Goal: Task Accomplishment & Management: Manage account settings

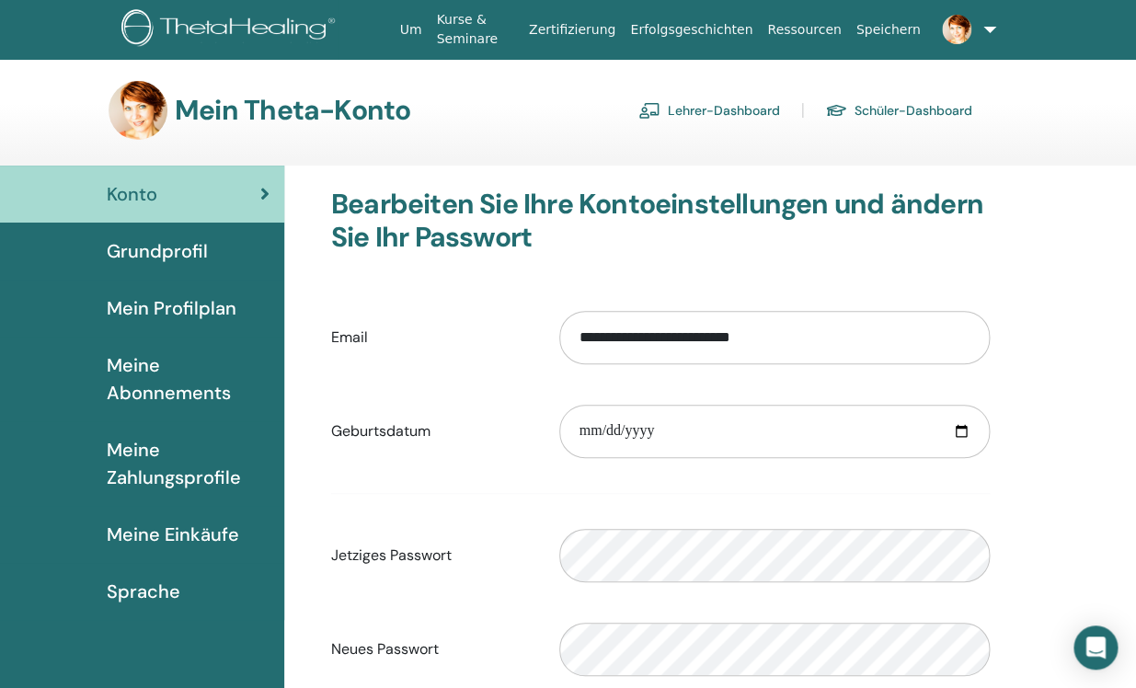
click at [723, 114] on link "Lehrer-Dashboard" at bounding box center [709, 110] width 142 height 29
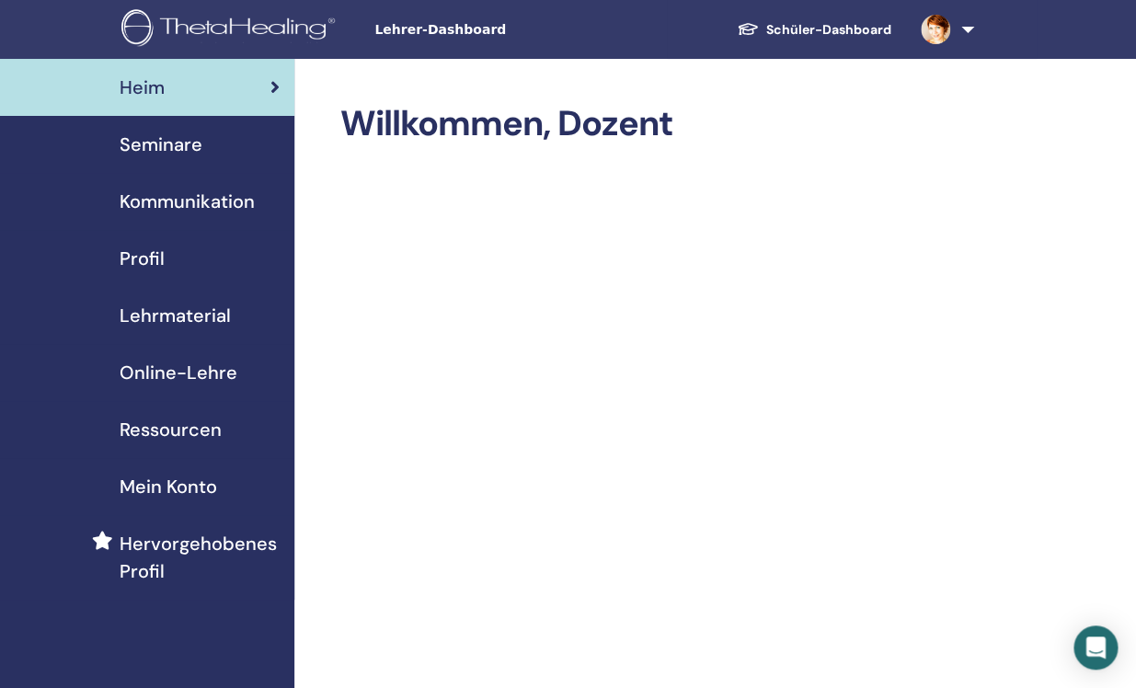
click at [175, 144] on span "Seminare" at bounding box center [161, 145] width 83 height 28
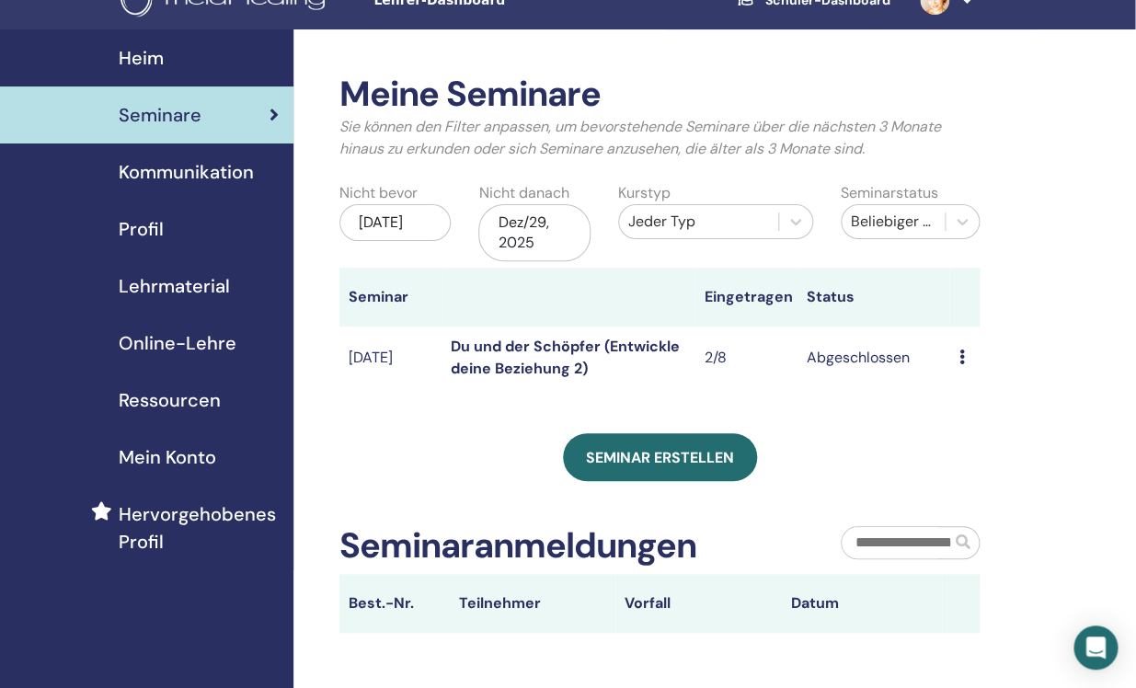
scroll to position [0, 1]
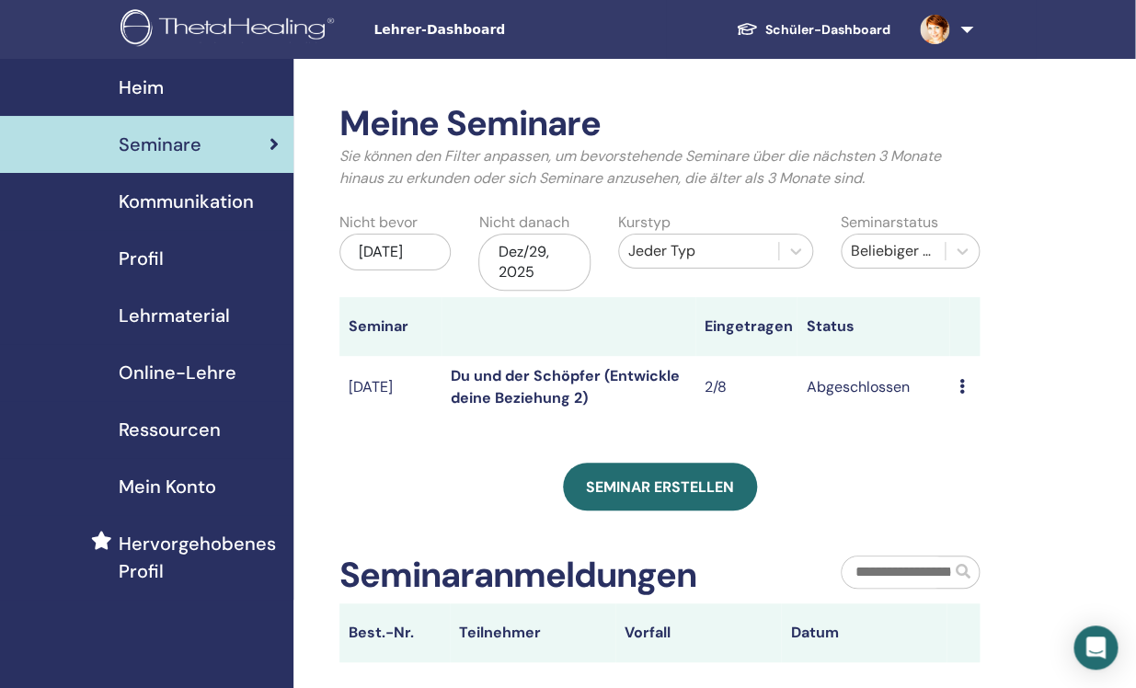
click at [564, 272] on div "Dez/29, 2025" at bounding box center [533, 262] width 111 height 57
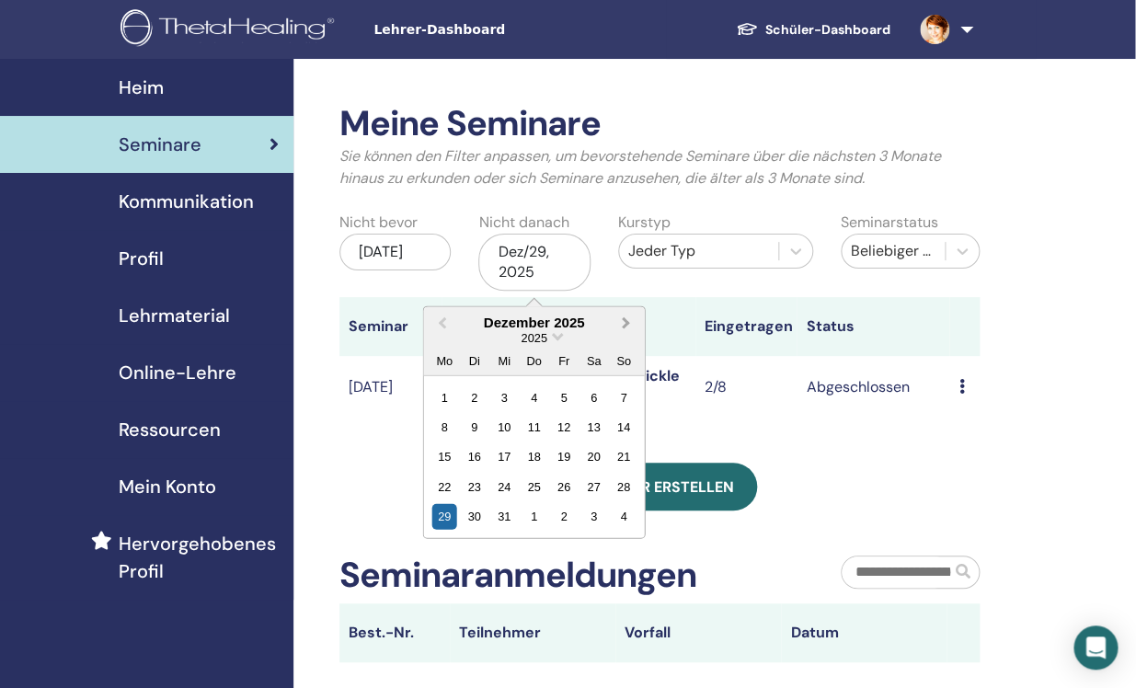
click at [628, 319] on button "Next Month" at bounding box center [627, 322] width 29 height 29
click at [534, 521] on div "29" at bounding box center [533, 516] width 25 height 25
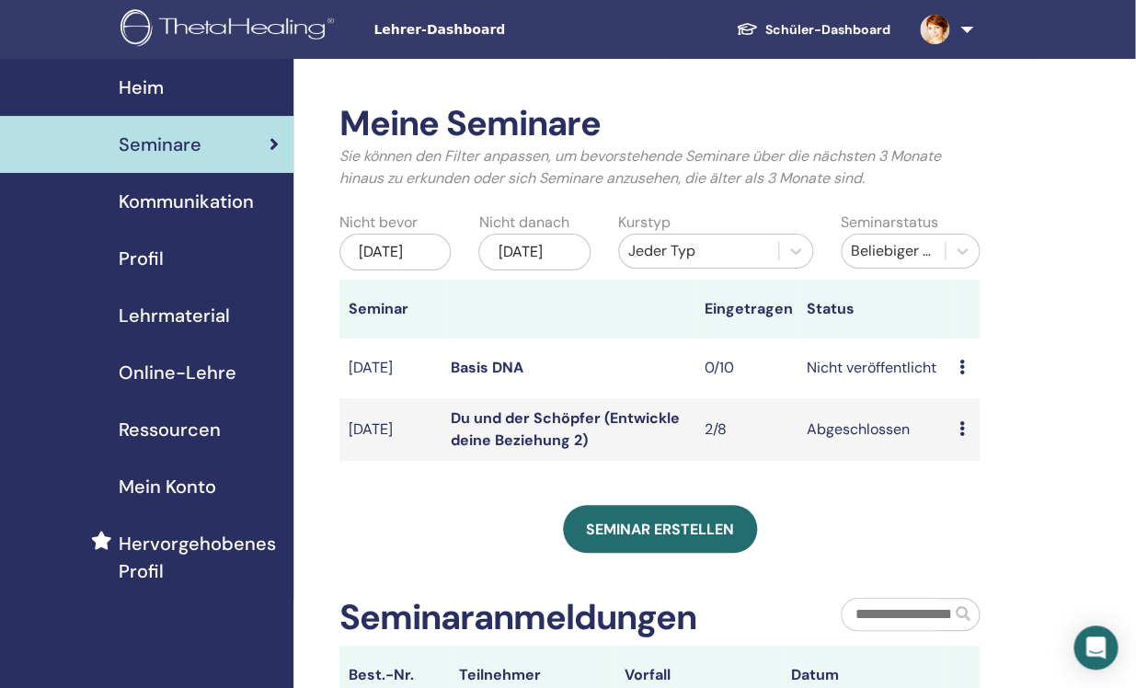
click at [550, 393] on td "Basis DNA" at bounding box center [568, 368] width 254 height 60
click at [960, 374] on icon at bounding box center [961, 367] width 6 height 15
click at [976, 428] on link "Bearbeiten" at bounding box center [977, 426] width 74 height 19
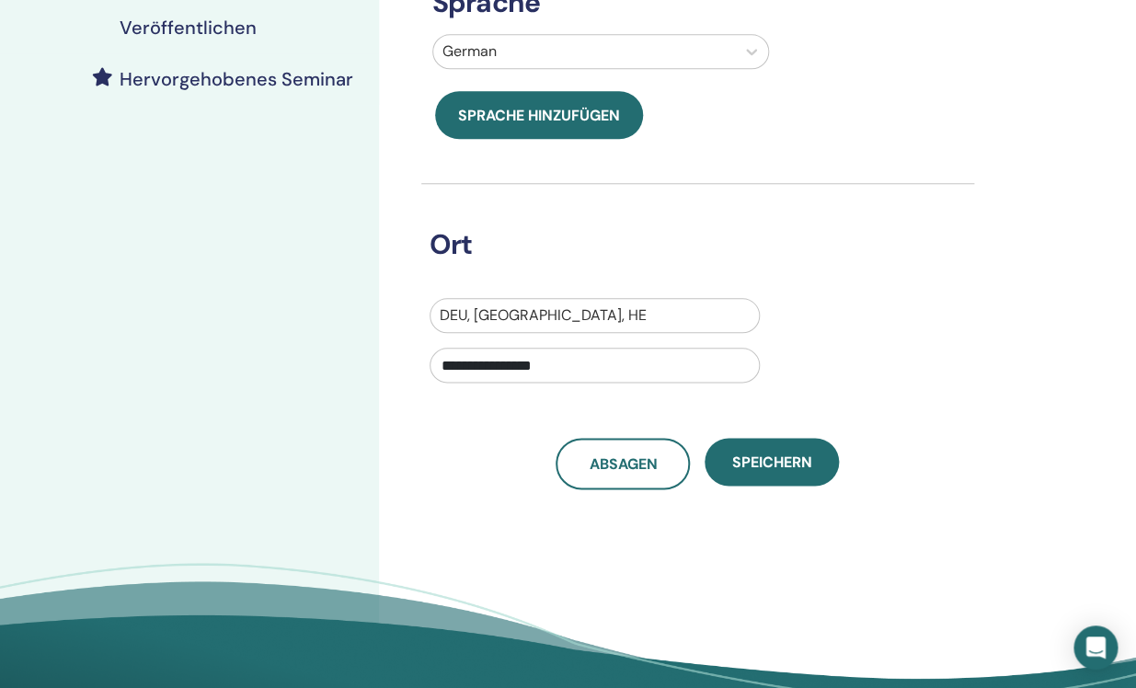
scroll to position [477, 0]
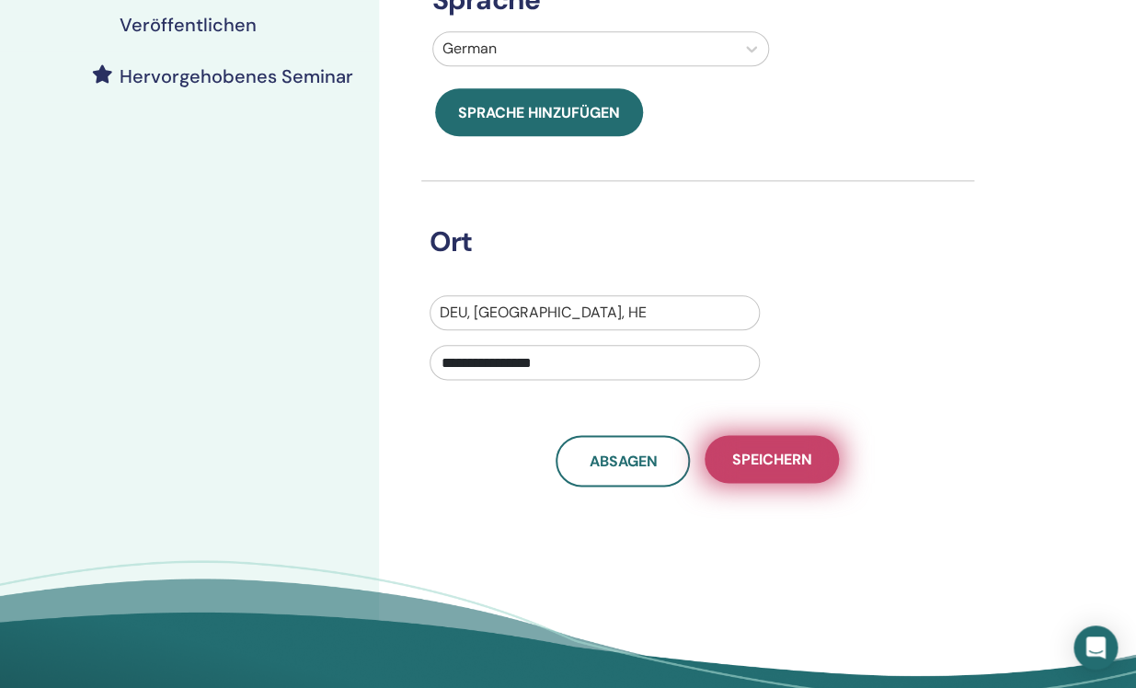
click at [765, 455] on span "Speichern" at bounding box center [772, 459] width 80 height 19
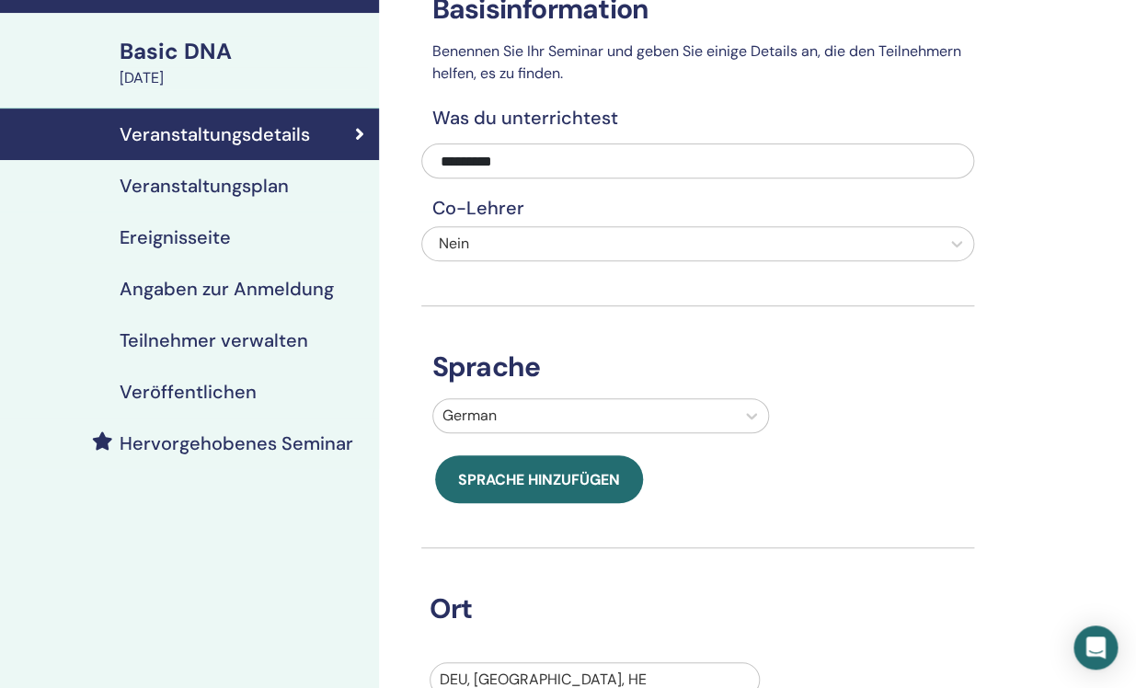
scroll to position [108, 0]
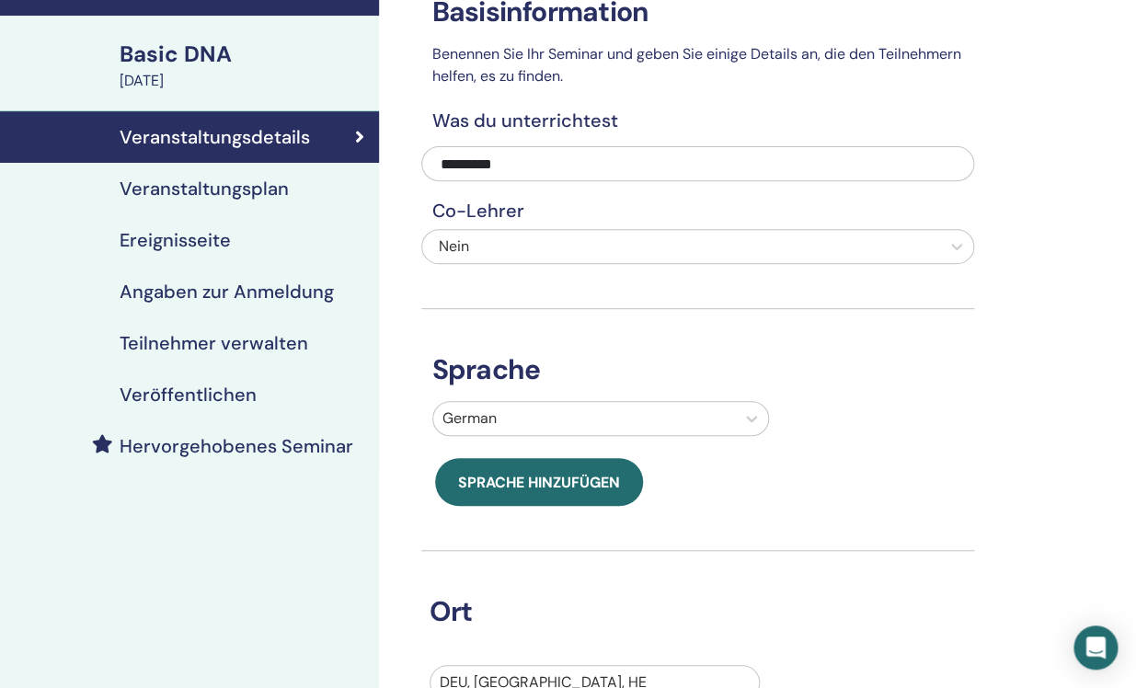
click at [211, 195] on h4 "Veranstaltungsplan" at bounding box center [204, 188] width 169 height 22
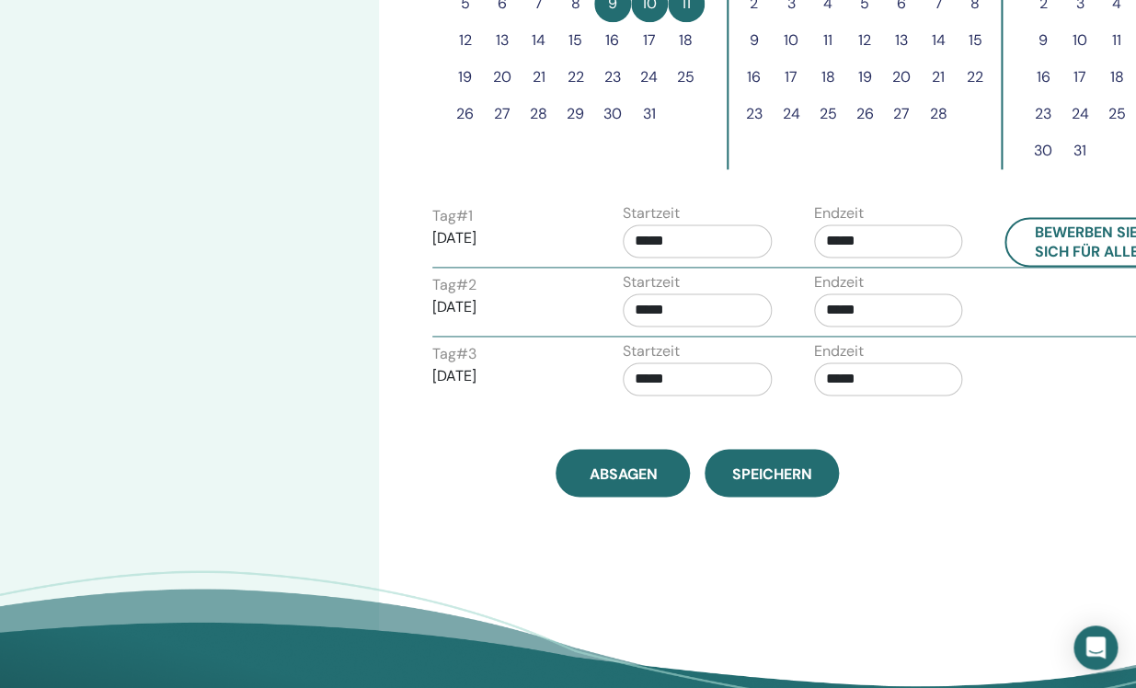
scroll to position [680, 0]
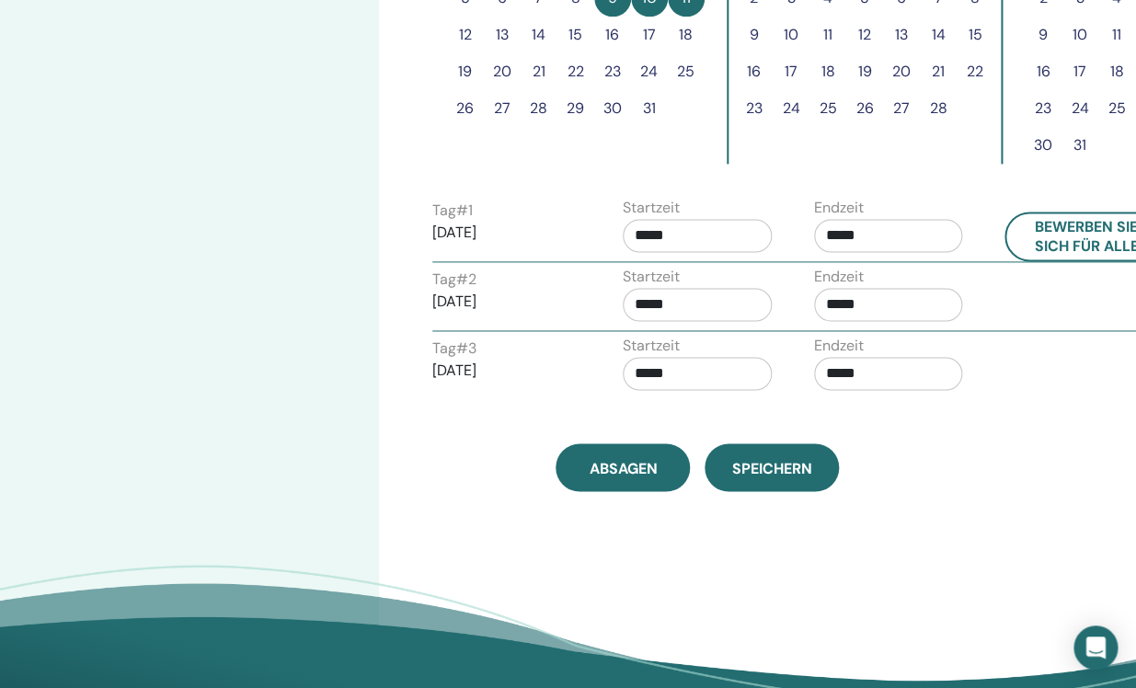
click at [647, 233] on input "*****" at bounding box center [696, 235] width 149 height 33
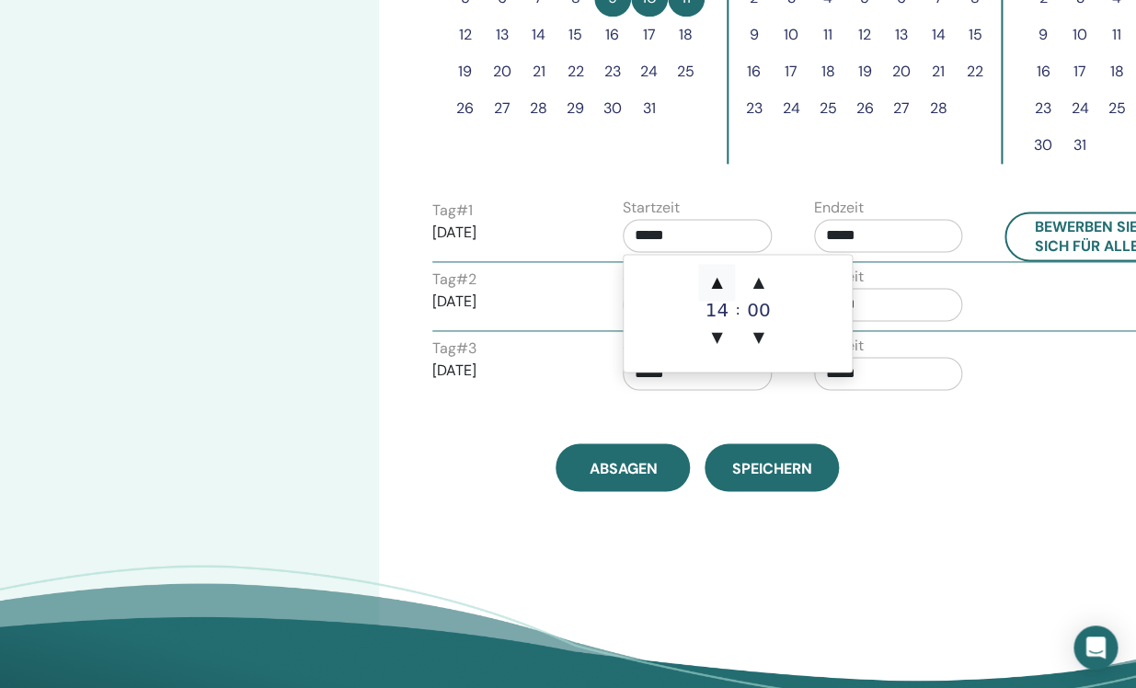
click at [719, 282] on span "▲" at bounding box center [716, 282] width 37 height 37
type input "*****"
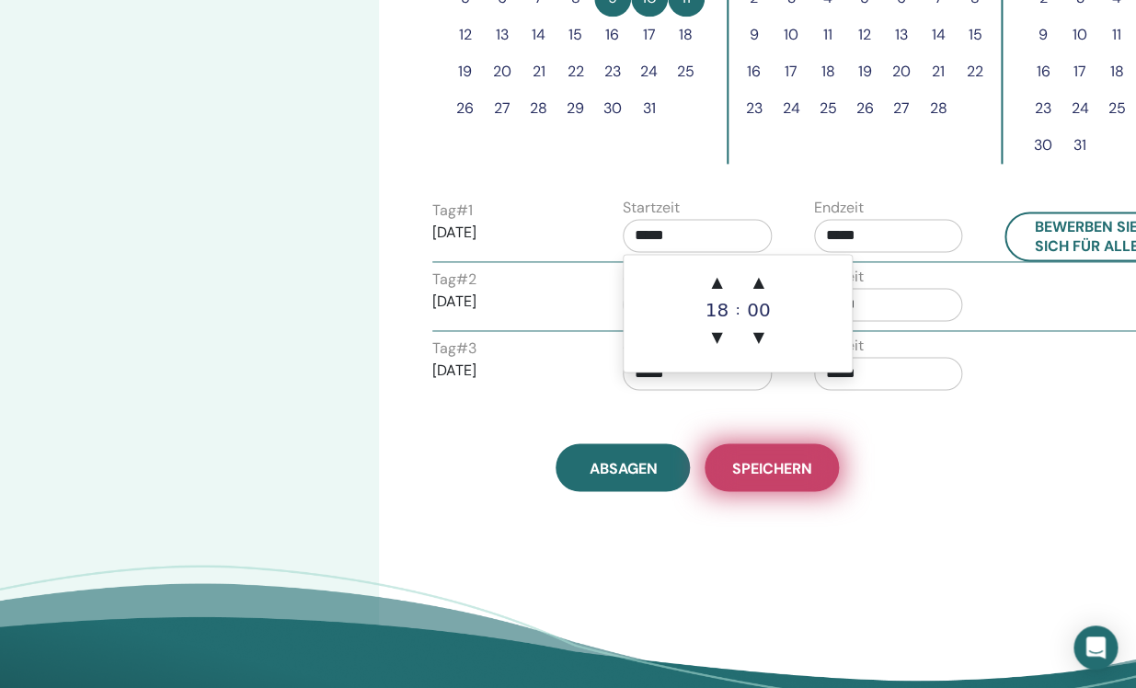
click at [773, 463] on span "Speichern" at bounding box center [772, 467] width 80 height 19
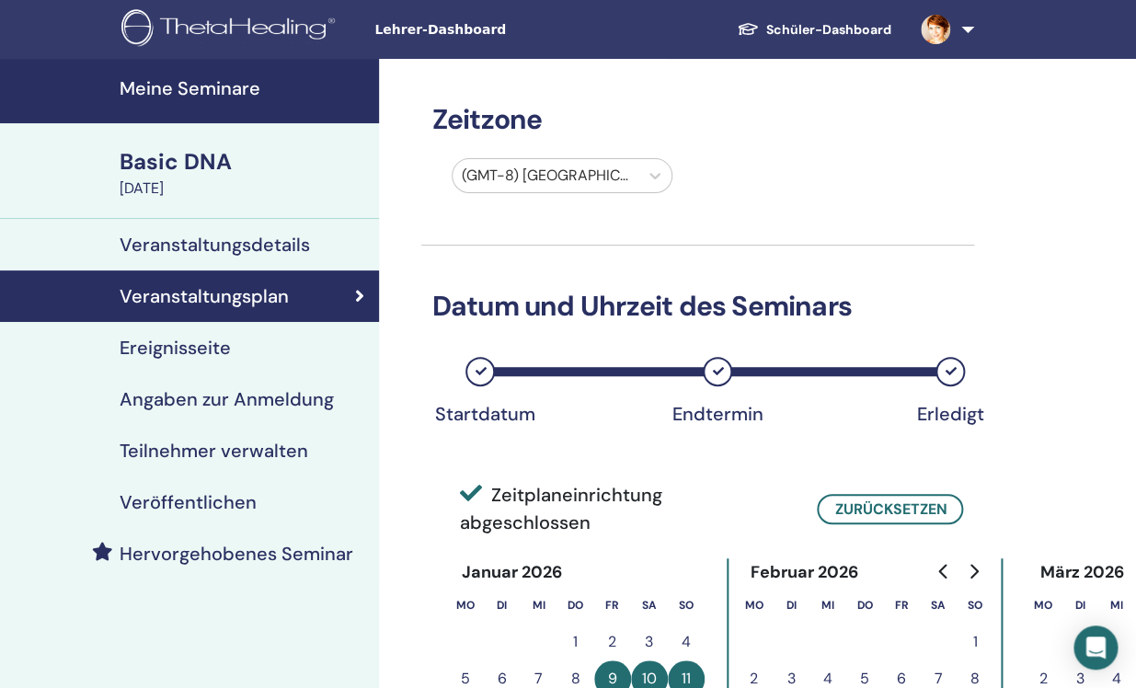
click at [245, 239] on h4 "Veranstaltungsdetails" at bounding box center [215, 245] width 190 height 22
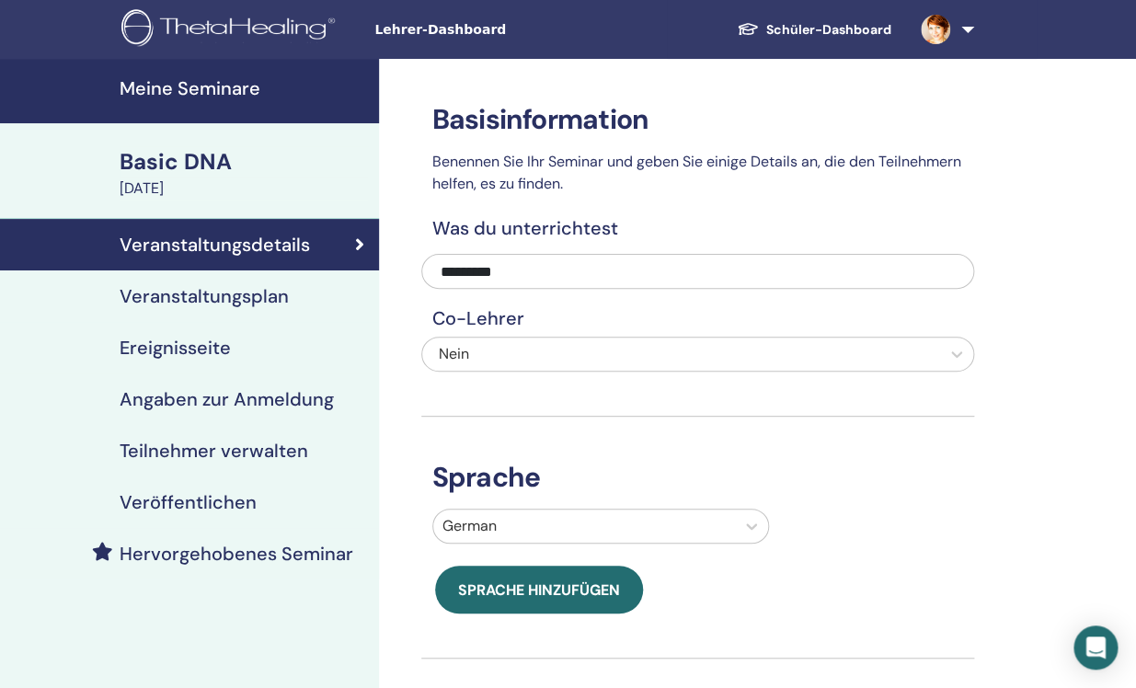
click at [193, 505] on h4 "Veröffentlichen" at bounding box center [188, 502] width 137 height 22
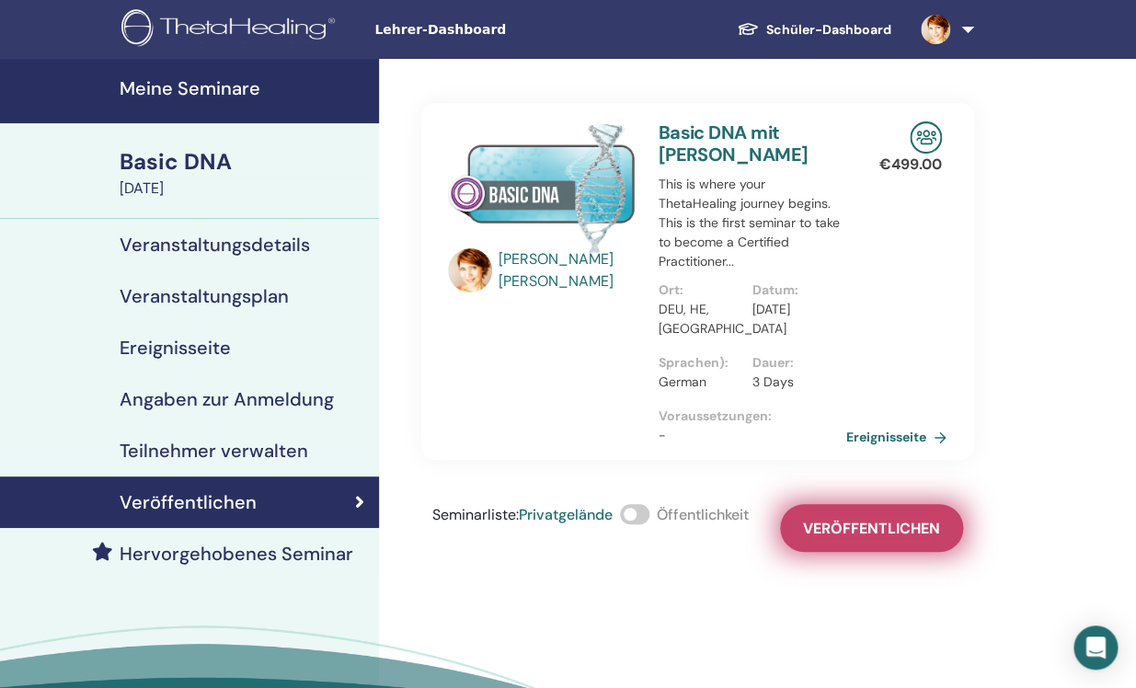
click at [871, 526] on span "Veröffentlichen" at bounding box center [871, 528] width 137 height 19
